Goal: Information Seeking & Learning: Understand process/instructions

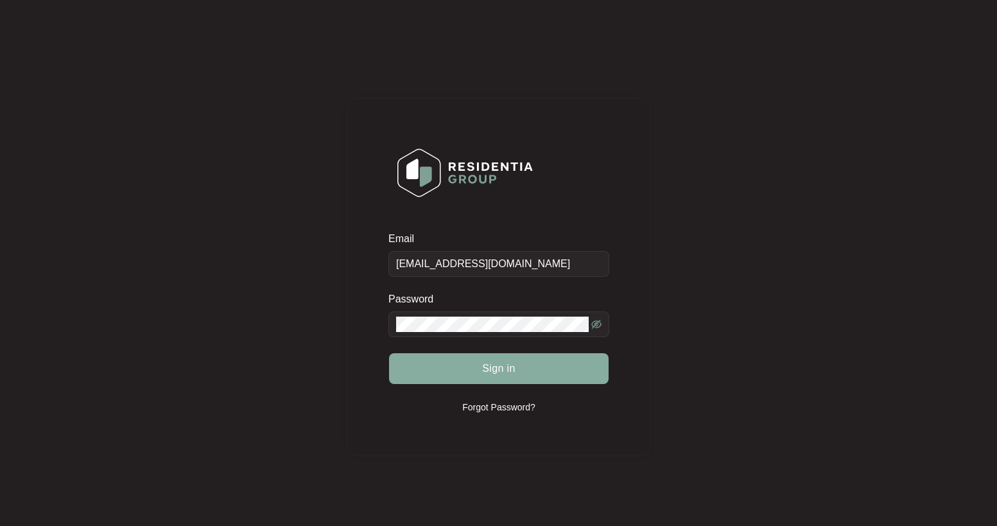
click at [505, 365] on span "Sign in" at bounding box center [498, 368] width 33 height 15
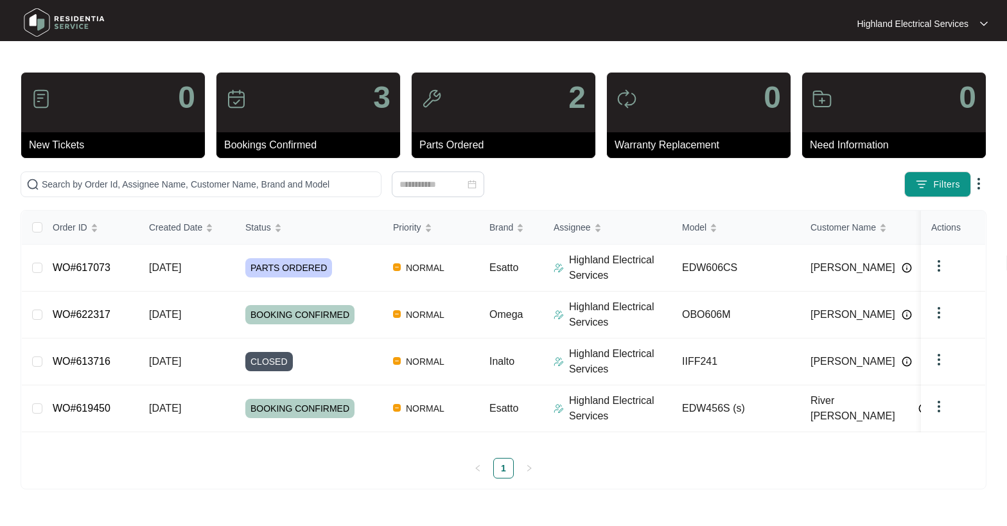
click at [840, 146] on p "Need Information" at bounding box center [898, 144] width 176 height 15
click at [983, 23] on img at bounding box center [984, 24] width 8 height 6
click at [980, 181] on img at bounding box center [978, 183] width 15 height 15
click at [829, 180] on div "Filters" at bounding box center [788, 184] width 396 height 26
click at [825, 104] on img at bounding box center [821, 99] width 21 height 21
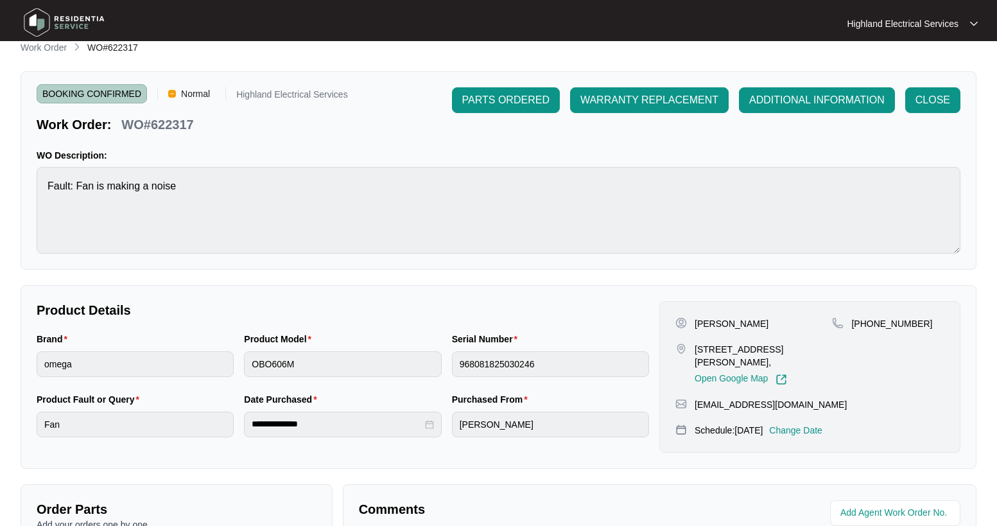
scroll to position [5, 0]
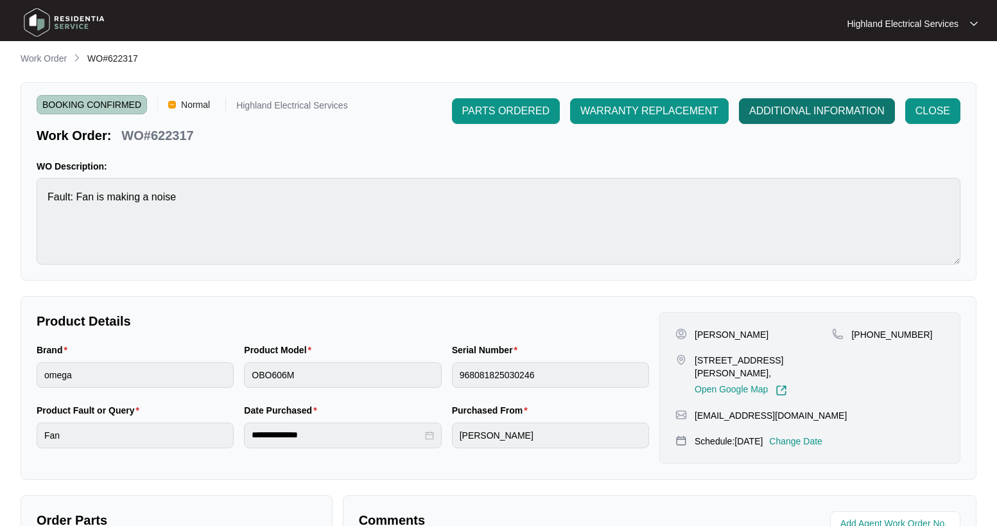
click at [845, 110] on span "ADDITIONAL INFORMATION" at bounding box center [816, 110] width 135 height 15
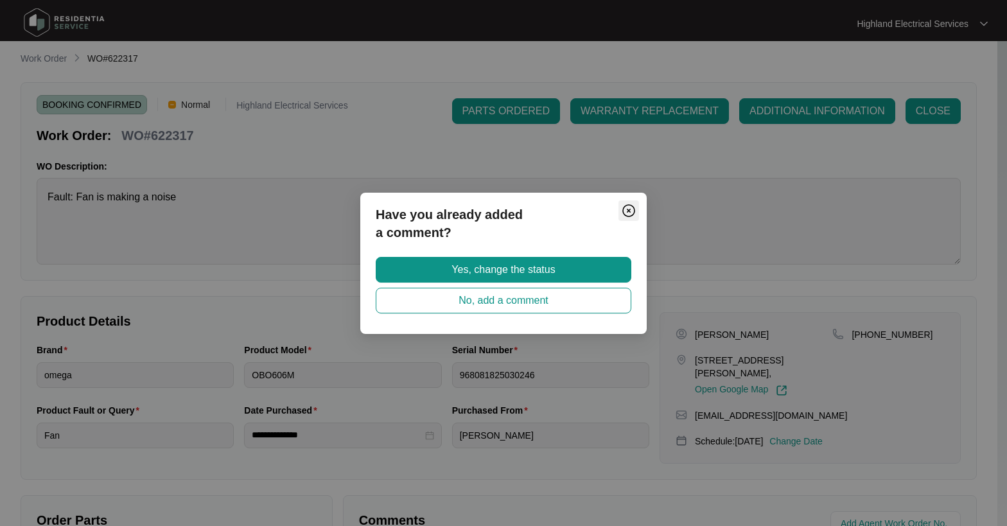
click at [627, 206] on img "Close" at bounding box center [628, 210] width 15 height 15
